Goal: Find specific page/section: Find specific page/section

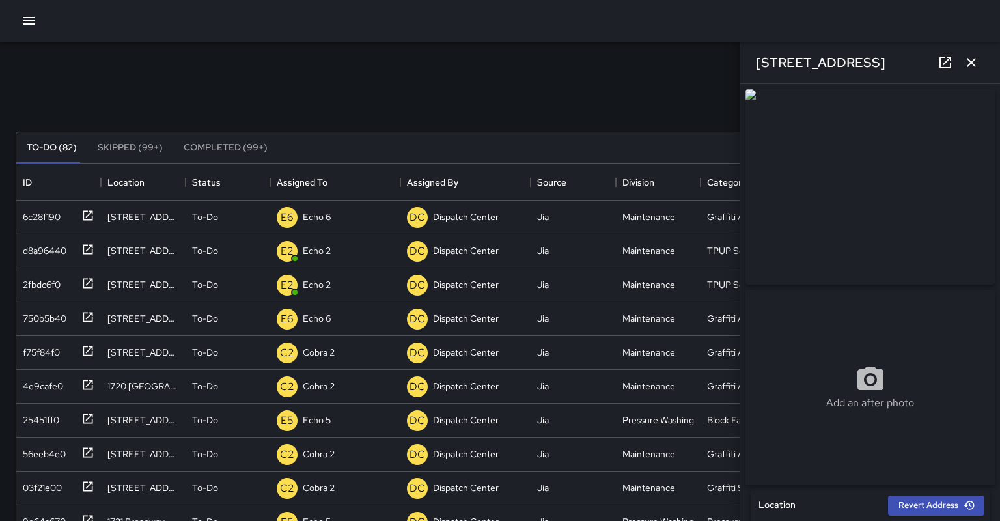
scroll to position [552, 968]
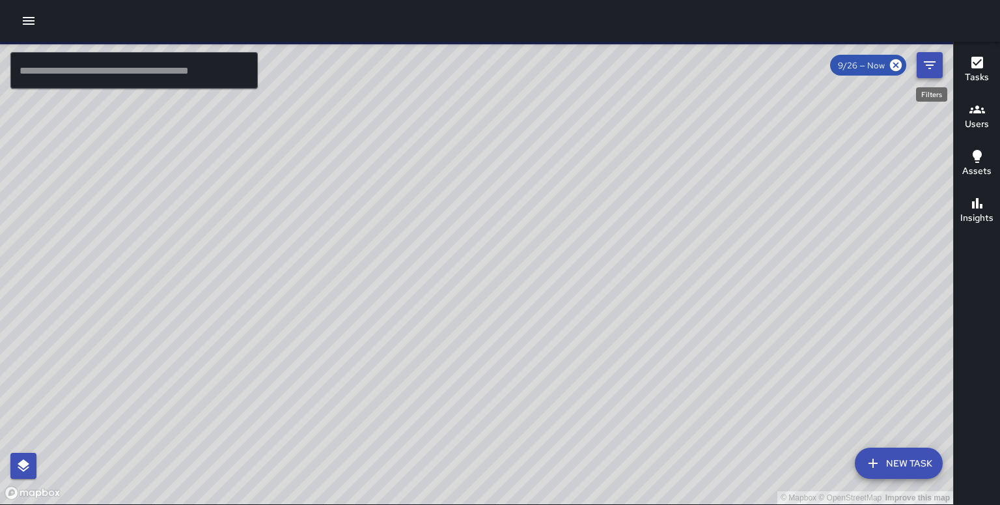
click at [928, 63] on icon "Filters" at bounding box center [930, 65] width 12 height 8
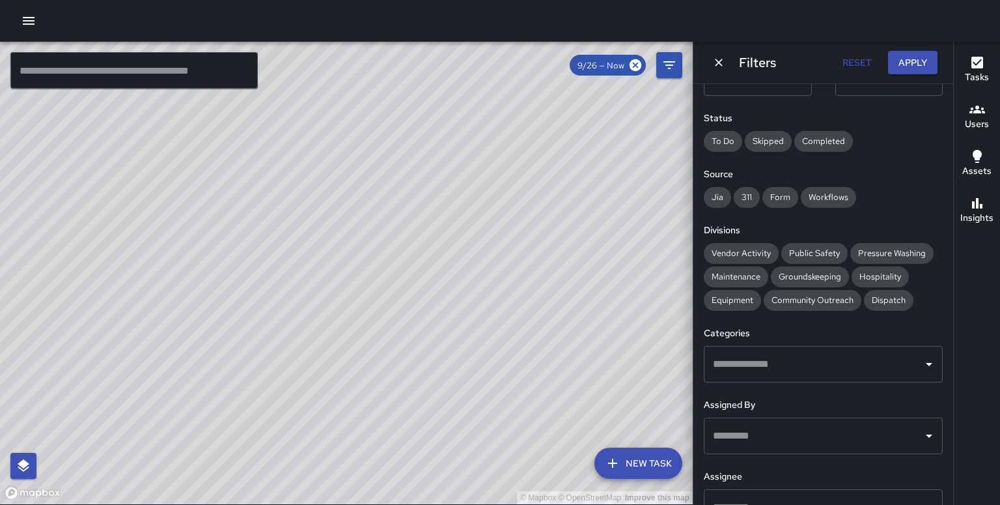
scroll to position [143, 0]
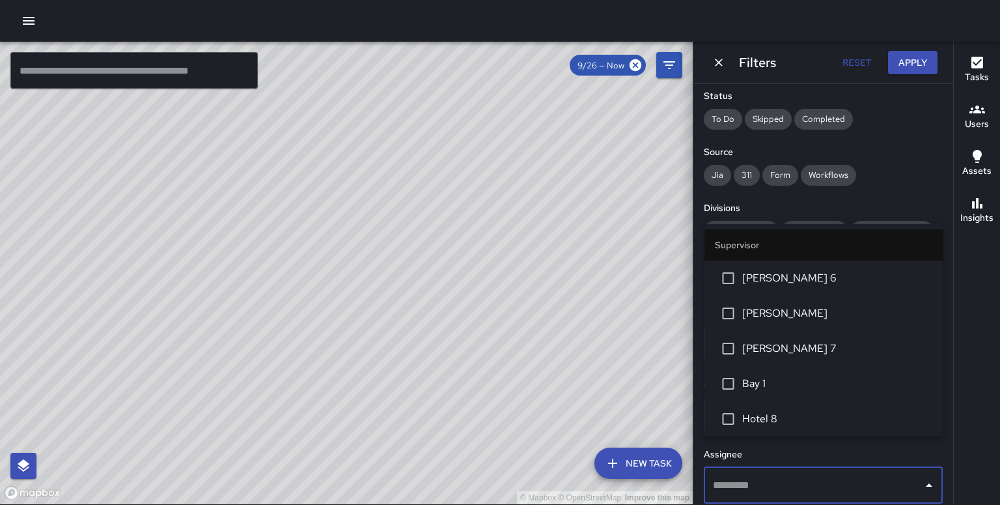
click at [815, 473] on input "text" at bounding box center [814, 485] width 208 height 25
type input "********"
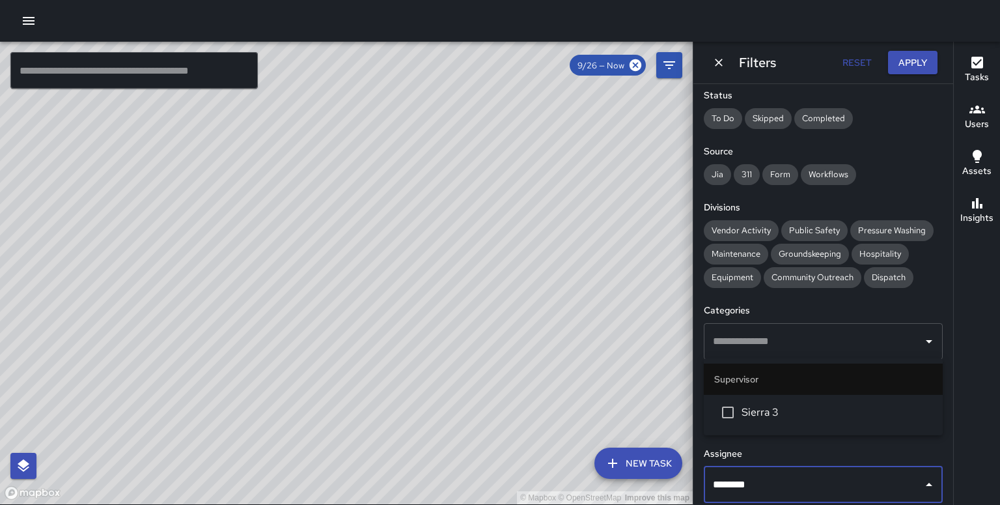
click at [793, 417] on span "Sierra 3" at bounding box center [837, 412] width 191 height 16
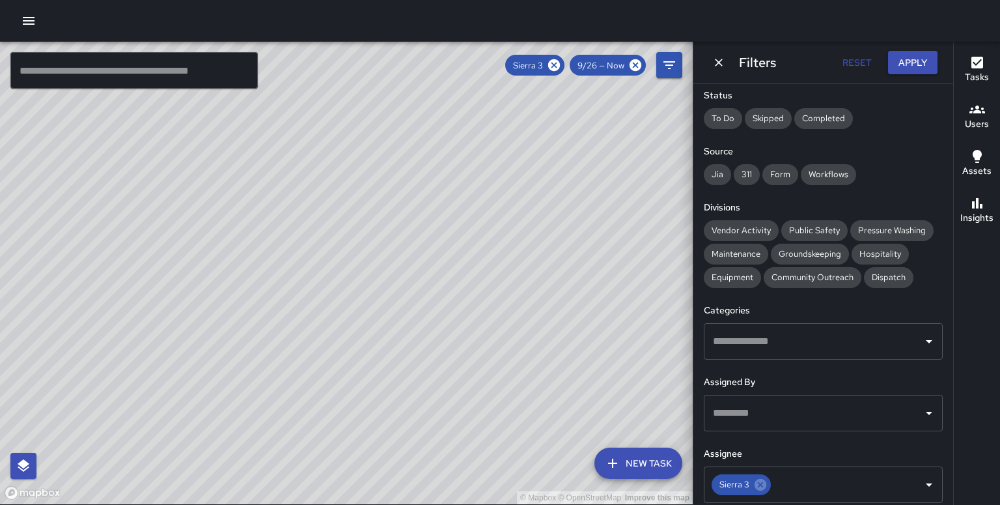
drag, startPoint x: 422, startPoint y: 328, endPoint x: 514, endPoint y: 277, distance: 104.9
click at [514, 277] on div "© Mapbox © OpenStreetMap Improve this map" at bounding box center [346, 273] width 693 height 462
click at [438, 337] on div "© Mapbox © OpenStreetMap Improve this map" at bounding box center [346, 273] width 693 height 462
drag, startPoint x: 429, startPoint y: 343, endPoint x: 443, endPoint y: 332, distance: 18.1
click at [443, 332] on div "© Mapbox © OpenStreetMap Improve this map" at bounding box center [346, 273] width 693 height 462
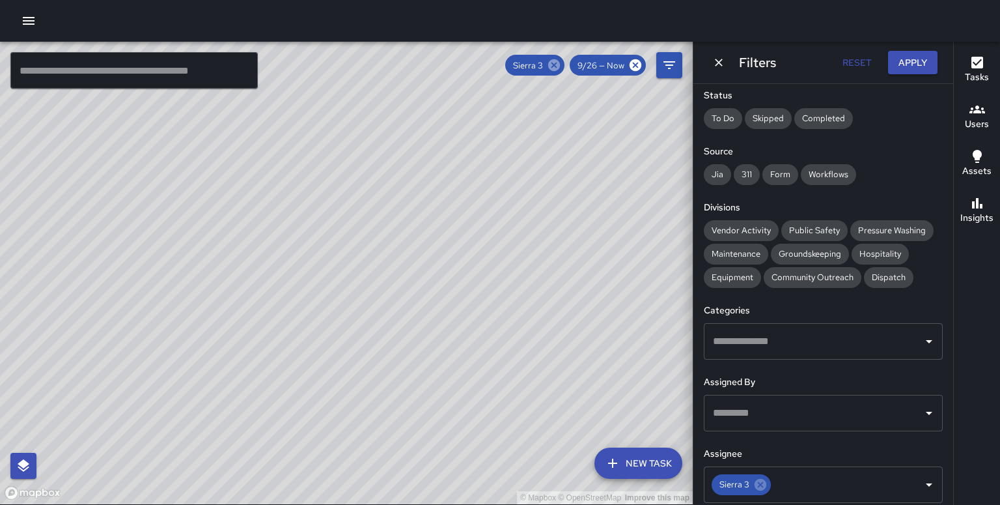
click at [561, 67] on icon at bounding box center [554, 65] width 14 height 14
drag, startPoint x: 554, startPoint y: 190, endPoint x: 511, endPoint y: 245, distance: 70.1
click at [513, 244] on div "© Mapbox © OpenStreetMap Improve this map" at bounding box center [346, 273] width 693 height 462
drag, startPoint x: 581, startPoint y: 230, endPoint x: 339, endPoint y: 229, distance: 242.3
click at [339, 229] on div "© Mapbox © OpenStreetMap Improve this map" at bounding box center [346, 273] width 693 height 462
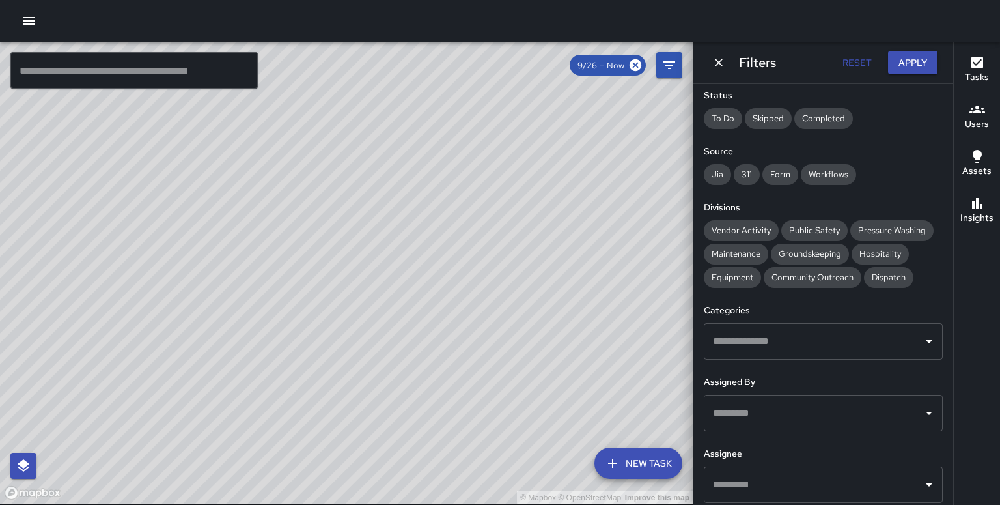
drag, startPoint x: 495, startPoint y: 131, endPoint x: 339, endPoint y: 191, distance: 167.4
click at [339, 191] on div "© Mapbox © OpenStreetMap Improve this map" at bounding box center [346, 273] width 693 height 462
drag, startPoint x: 479, startPoint y: 176, endPoint x: 365, endPoint y: 301, distance: 169.2
click at [362, 303] on div "© Mapbox © OpenStreetMap Improve this map" at bounding box center [346, 273] width 693 height 462
drag, startPoint x: 425, startPoint y: 207, endPoint x: 337, endPoint y: 276, distance: 111.8
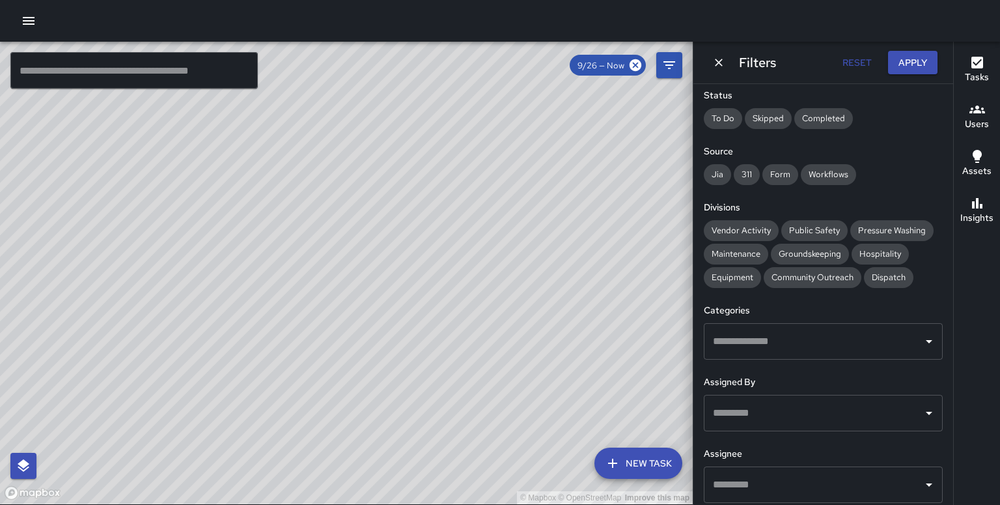
click at [337, 276] on div "© Mapbox © OpenStreetMap Improve this map" at bounding box center [346, 273] width 693 height 462
drag, startPoint x: 455, startPoint y: 119, endPoint x: 313, endPoint y: 342, distance: 264.5
click at [313, 342] on div "© Mapbox © OpenStreetMap Improve this map" at bounding box center [346, 273] width 693 height 462
drag, startPoint x: 393, startPoint y: 177, endPoint x: 434, endPoint y: 336, distance: 164.0
click at [423, 348] on div "© Mapbox © OpenStreetMap Improve this map" at bounding box center [346, 273] width 693 height 462
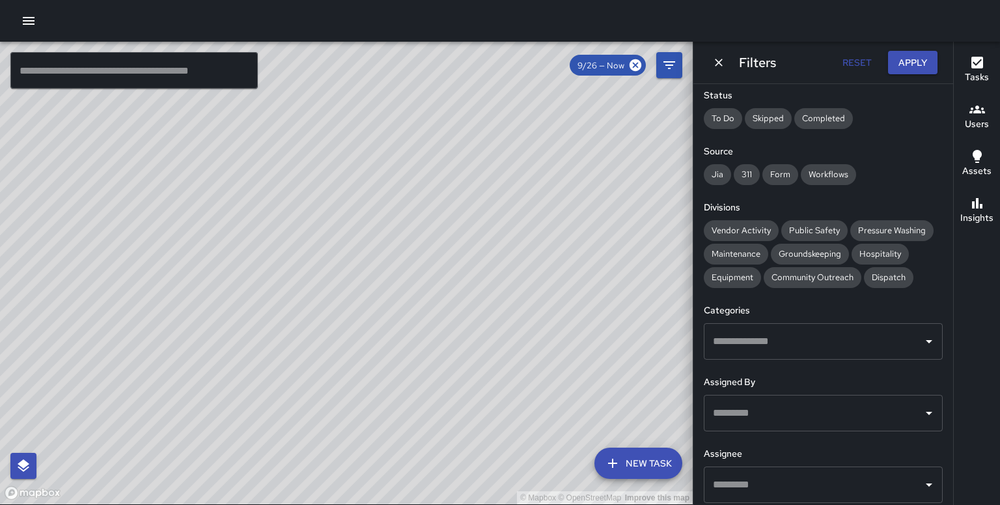
drag, startPoint x: 494, startPoint y: 261, endPoint x: 397, endPoint y: 361, distance: 139.1
click at [392, 366] on div "© Mapbox © OpenStreetMap Improve this map" at bounding box center [346, 273] width 693 height 462
drag, startPoint x: 392, startPoint y: 214, endPoint x: 272, endPoint y: 429, distance: 246.6
click at [272, 429] on div "© Mapbox © OpenStreetMap Improve this map" at bounding box center [346, 273] width 693 height 462
drag, startPoint x: 301, startPoint y: 333, endPoint x: 307, endPoint y: 175, distance: 159.0
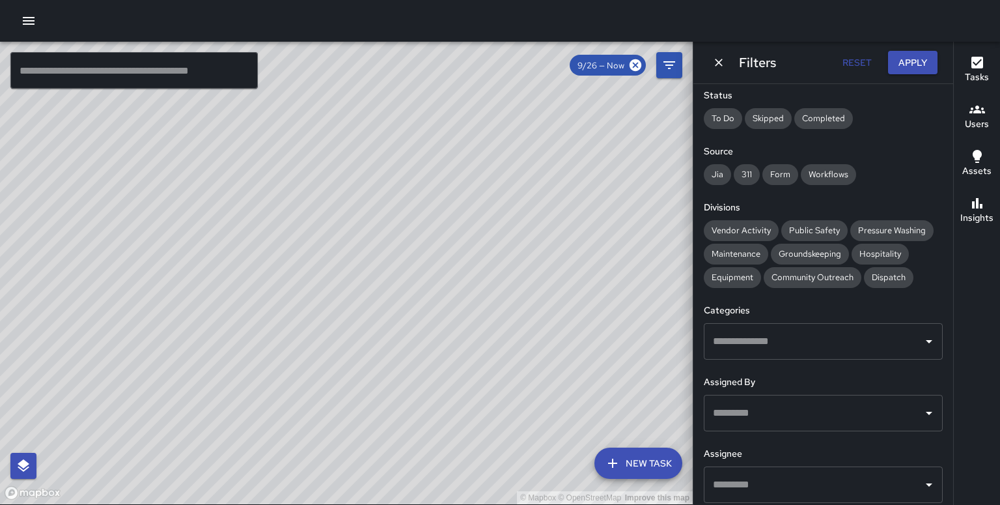
click at [307, 175] on div "© Mapbox © OpenStreetMap Improve this map" at bounding box center [346, 273] width 693 height 462
drag, startPoint x: 224, startPoint y: 382, endPoint x: 253, endPoint y: 345, distance: 46.8
click at [253, 345] on div "© Mapbox © OpenStreetMap Improve this map" at bounding box center [346, 273] width 693 height 462
